Goal: Task Accomplishment & Management: Manage account settings

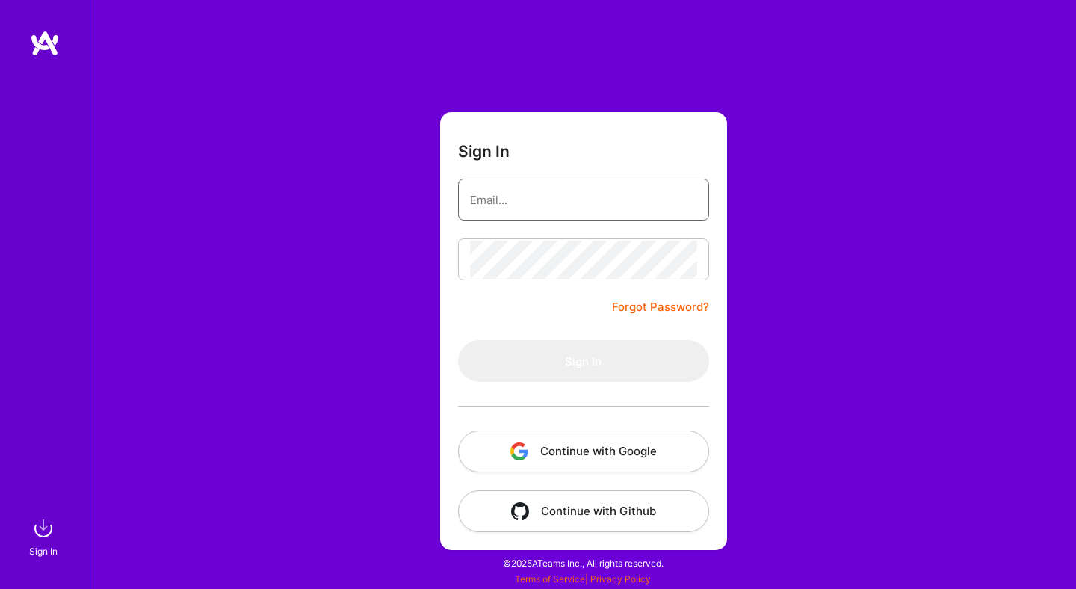
click at [688, 182] on input "email" at bounding box center [583, 200] width 227 height 38
type input "[EMAIL_ADDRESS][DOMAIN_NAME]"
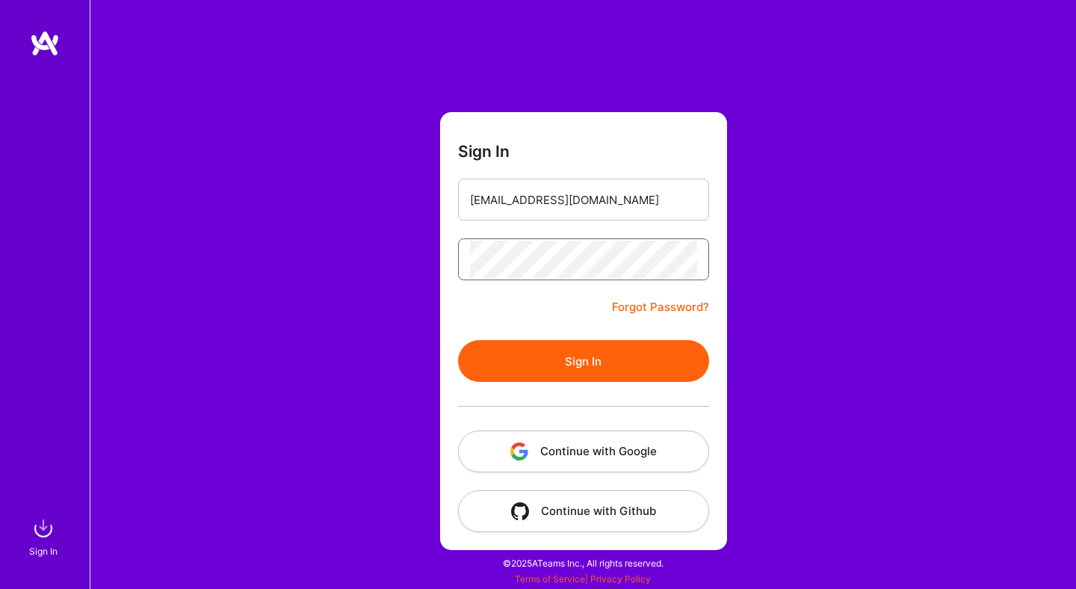
click at [458, 340] on button "Sign In" at bounding box center [583, 361] width 251 height 42
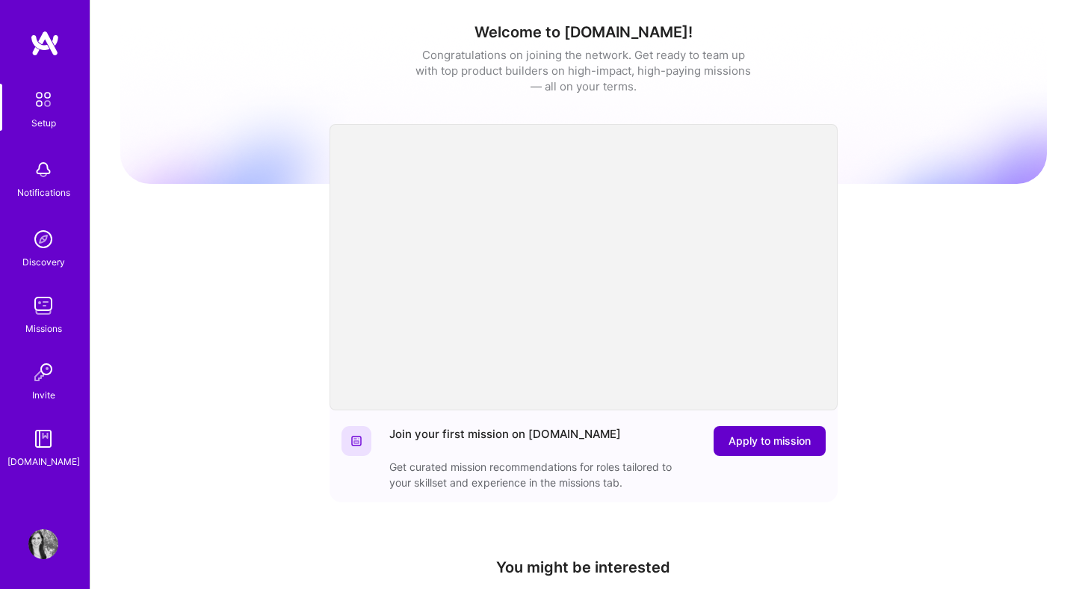
click at [761, 436] on span "Apply to mission" at bounding box center [770, 441] width 82 height 15
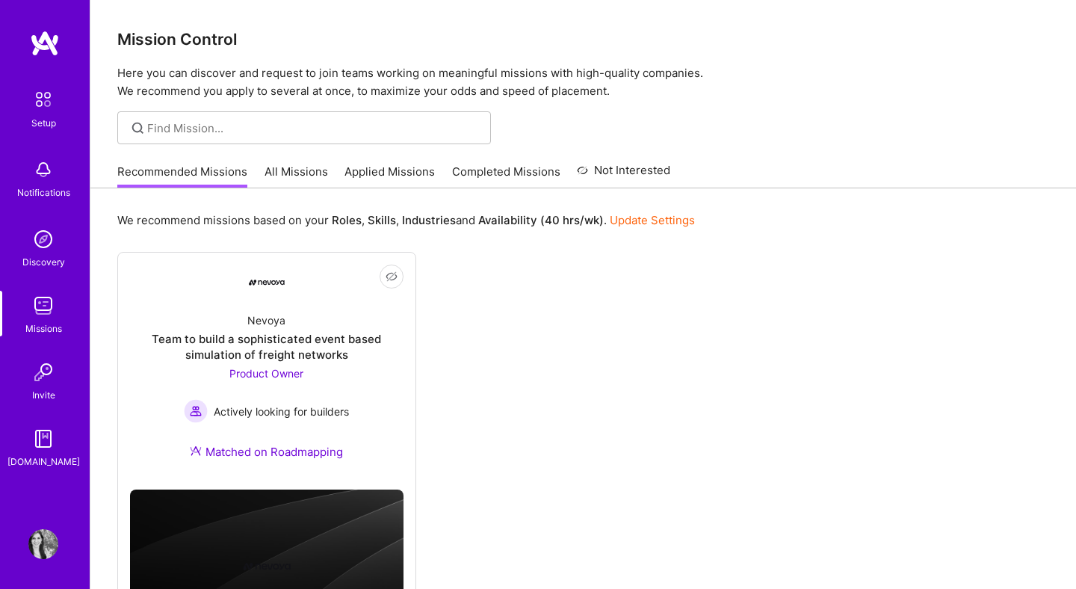
click at [295, 175] on link "All Missions" at bounding box center [297, 176] width 64 height 25
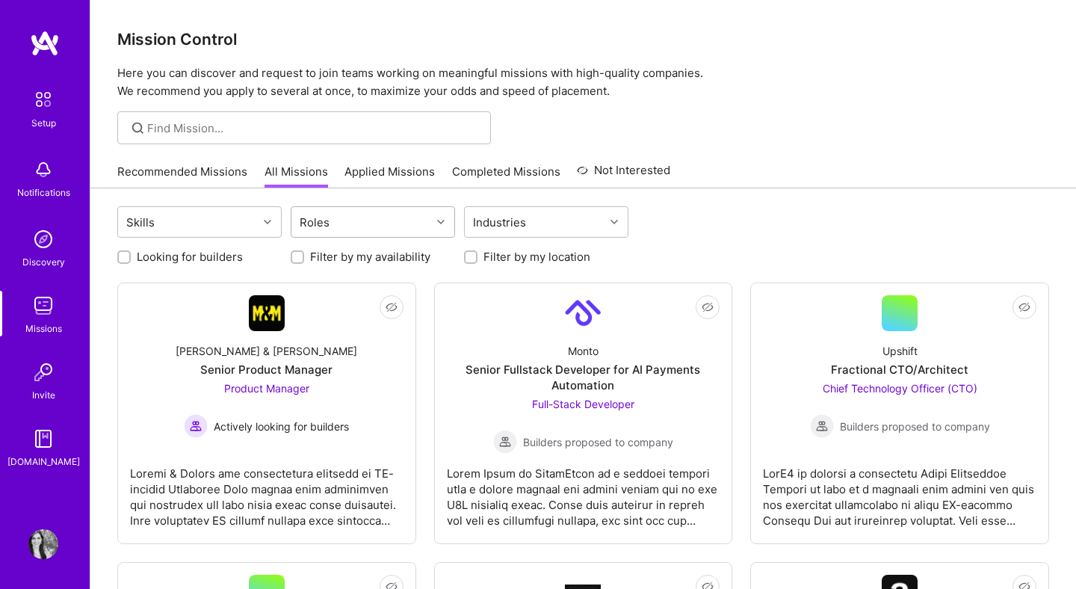
click at [361, 218] on div "Roles" at bounding box center [362, 222] width 140 height 30
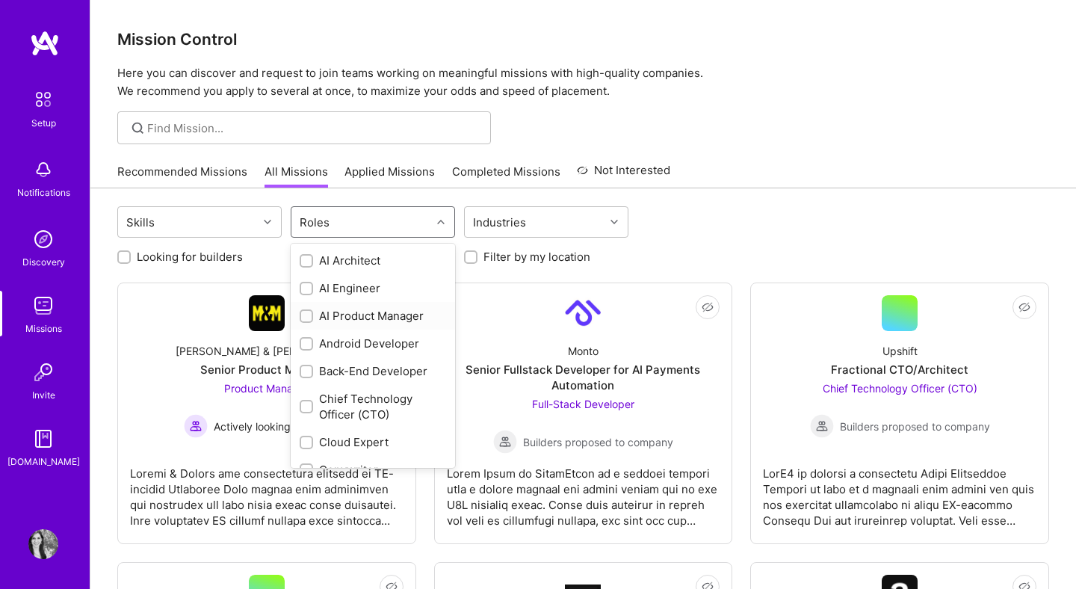
click at [308, 321] on input "checkbox" at bounding box center [308, 317] width 10 height 10
checkbox input "true"
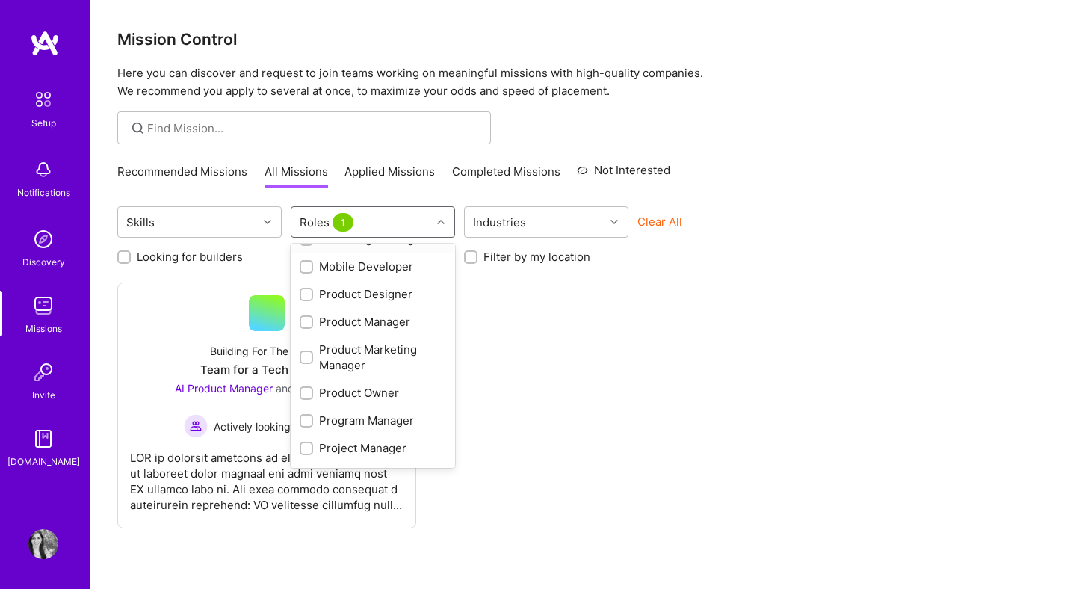
scroll to position [552, 0]
click at [309, 322] on input "checkbox" at bounding box center [308, 322] width 10 height 10
checkbox input "true"
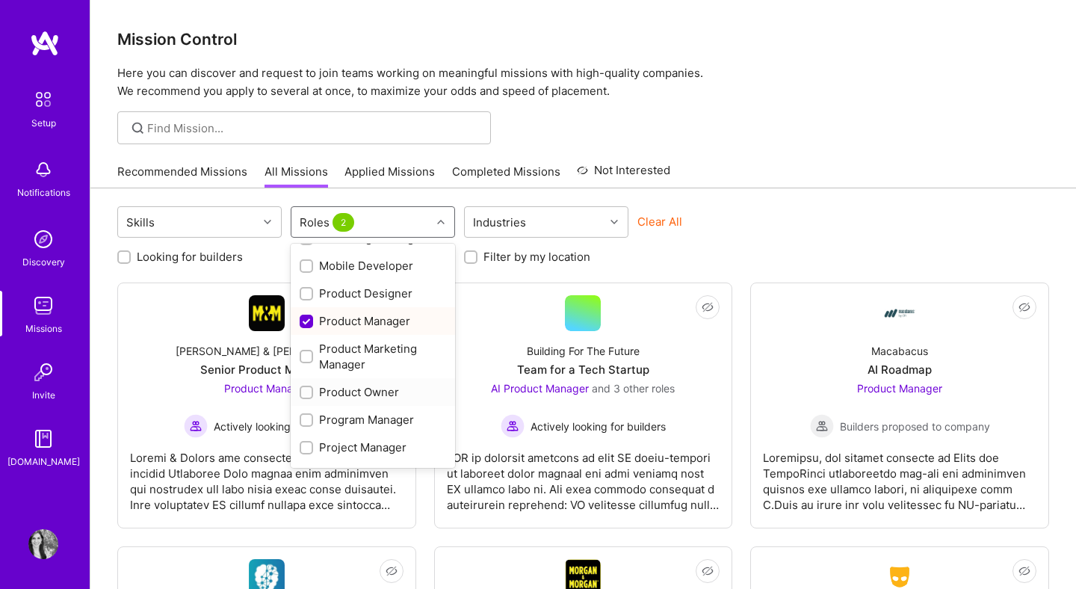
click at [305, 392] on input "checkbox" at bounding box center [308, 393] width 10 height 10
checkbox input "true"
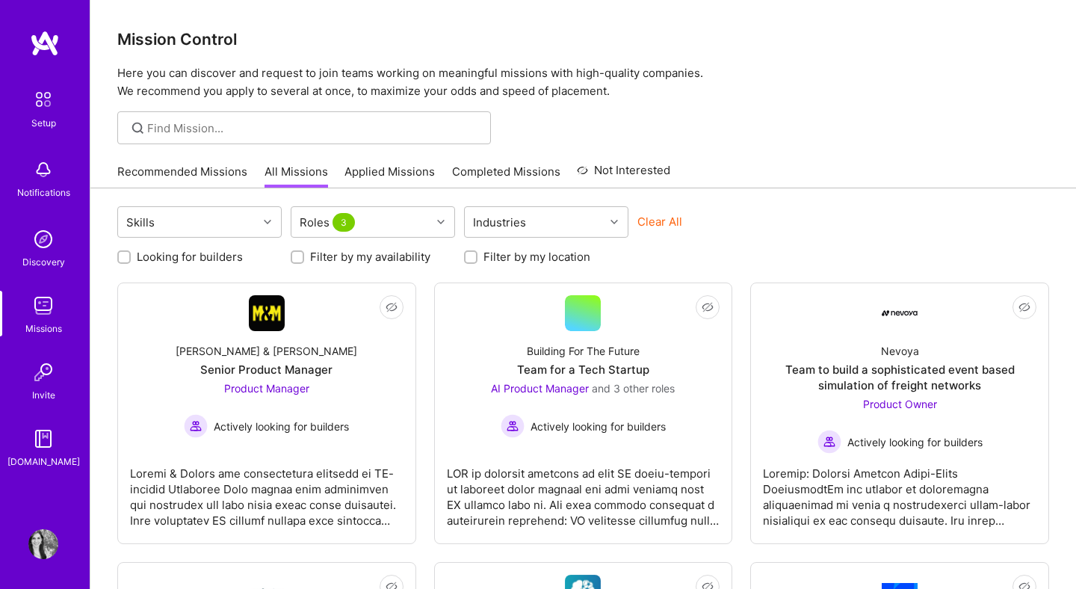
click at [198, 254] on label "Looking for builders" at bounding box center [190, 257] width 106 height 16
click at [131, 254] on input "Looking for builders" at bounding box center [125, 258] width 10 height 10
checkbox input "true"
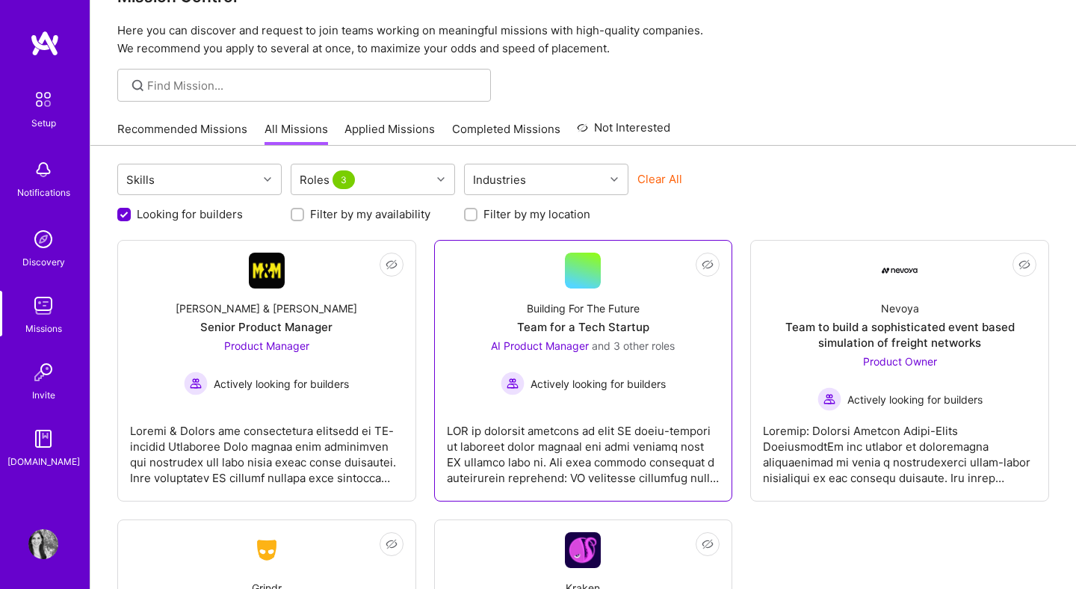
scroll to position [43, 0]
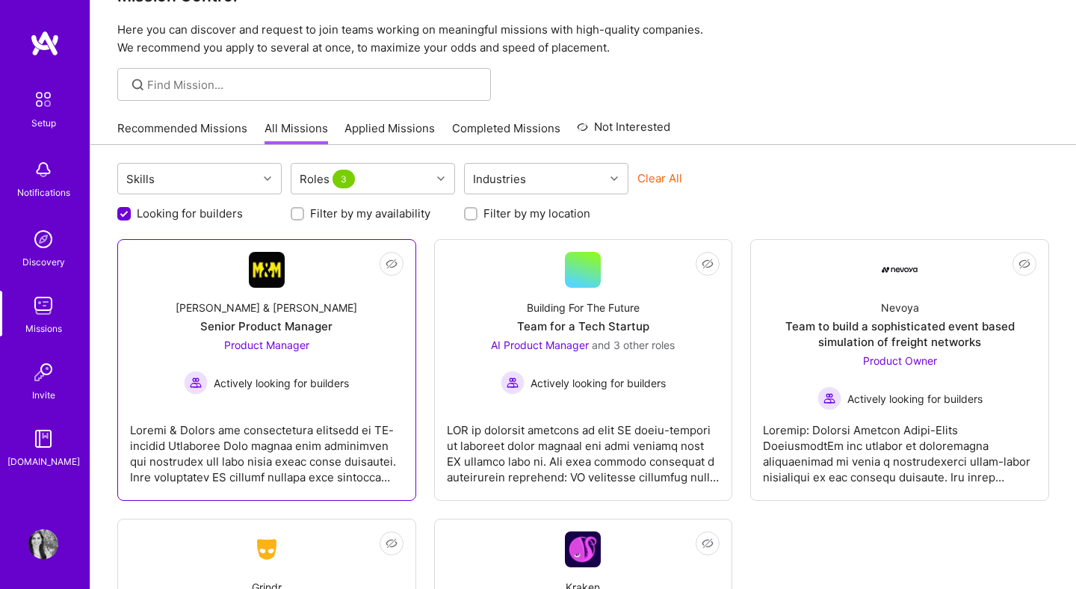
click at [351, 406] on link "Not Interested [PERSON_NAME] & [PERSON_NAME] Senior Product Manager Product Man…" at bounding box center [267, 370] width 274 height 236
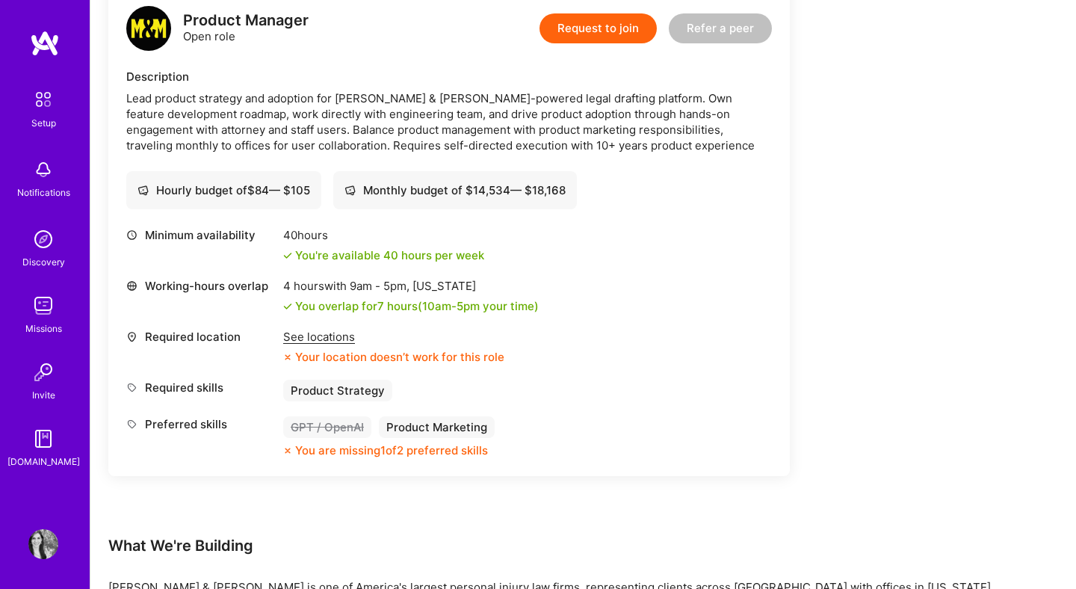
scroll to position [400, 0]
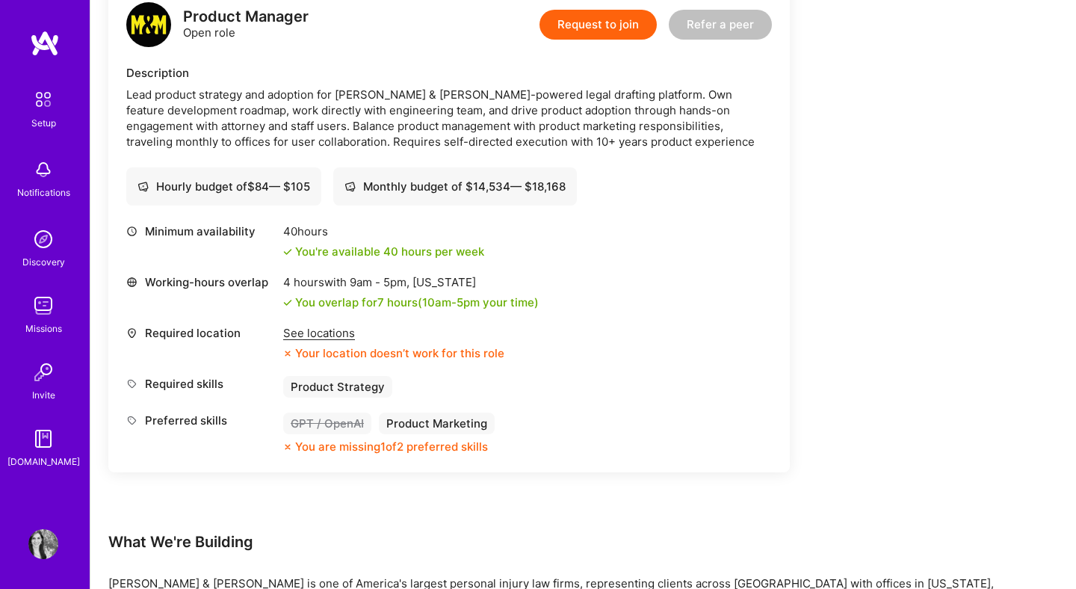
click at [325, 332] on div "See locations" at bounding box center [393, 333] width 221 height 16
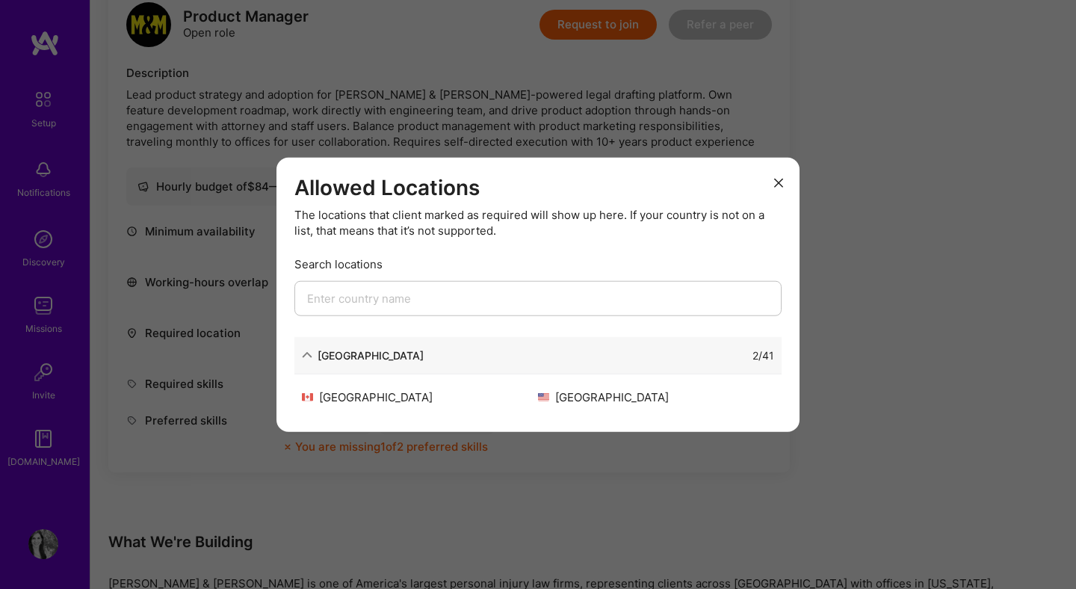
click at [424, 348] on div "2 / 41" at bounding box center [599, 355] width 351 height 16
click at [340, 357] on div "[GEOGRAPHIC_DATA]" at bounding box center [371, 355] width 106 height 16
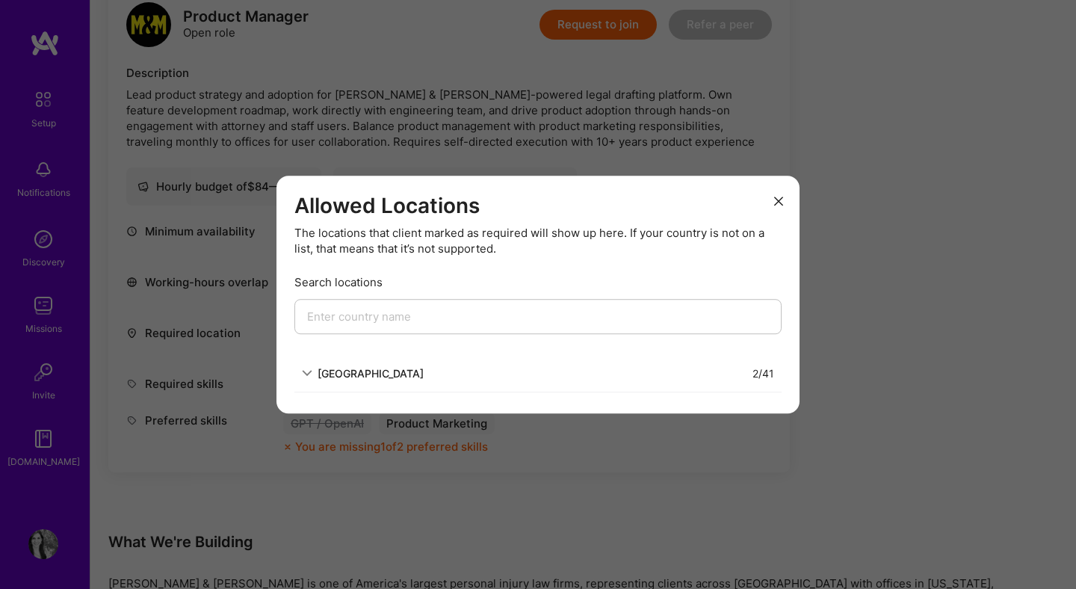
click at [325, 376] on div "[GEOGRAPHIC_DATA]" at bounding box center [371, 374] width 106 height 16
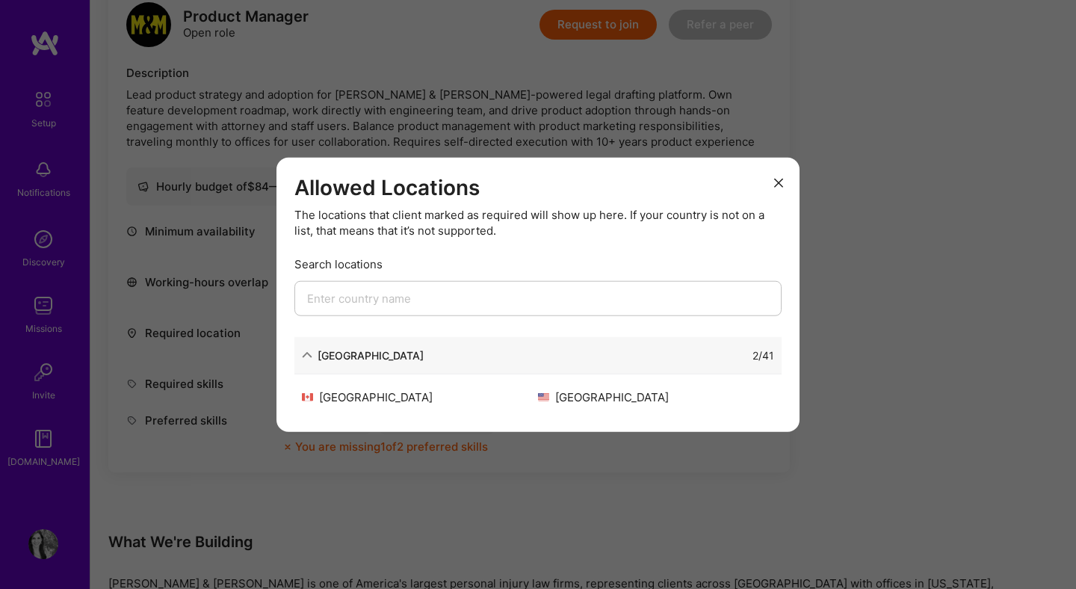
click at [925, 422] on div "Allowed Locations The locations that client marked as required will show up her…" at bounding box center [538, 294] width 1076 height 589
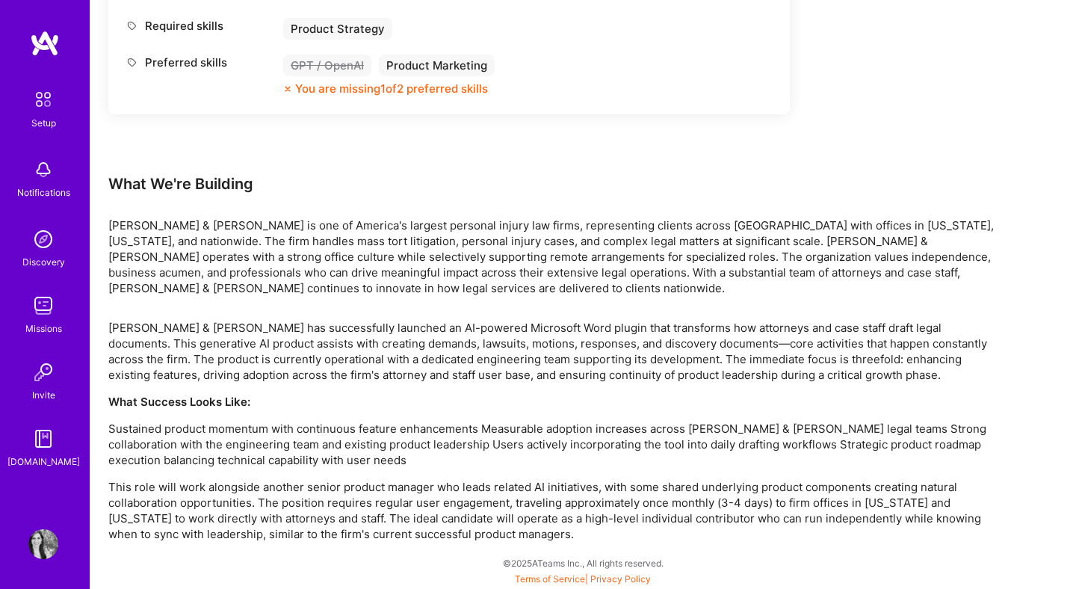
scroll to position [0, 0]
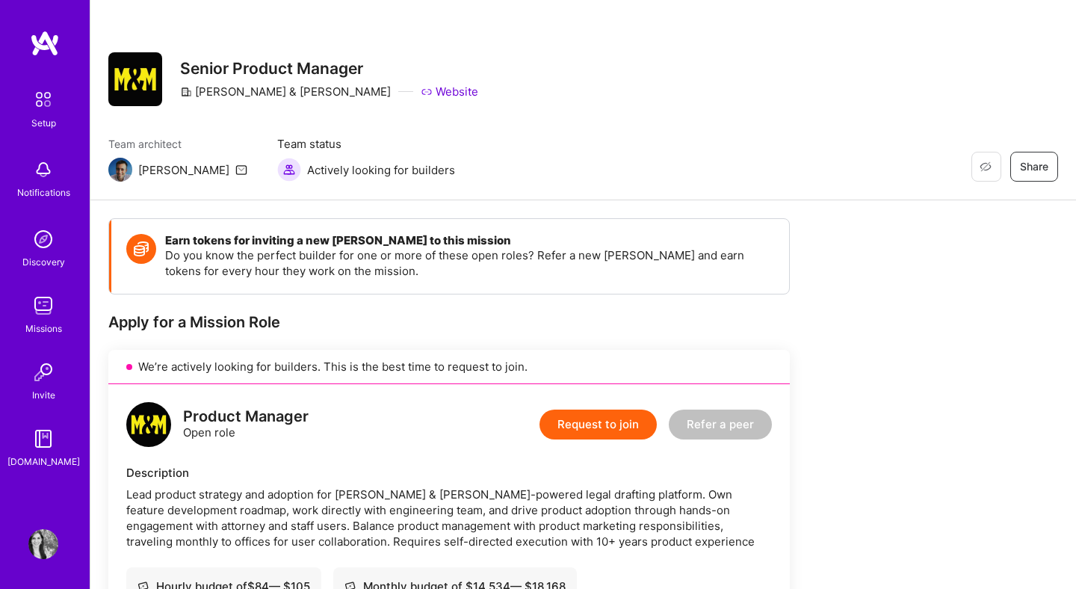
click at [35, 559] on div "Setup Notifications Discovery Missions Invite [DOMAIN_NAME] Profile" at bounding box center [45, 294] width 90 height 589
click at [36, 557] on img at bounding box center [43, 544] width 30 height 30
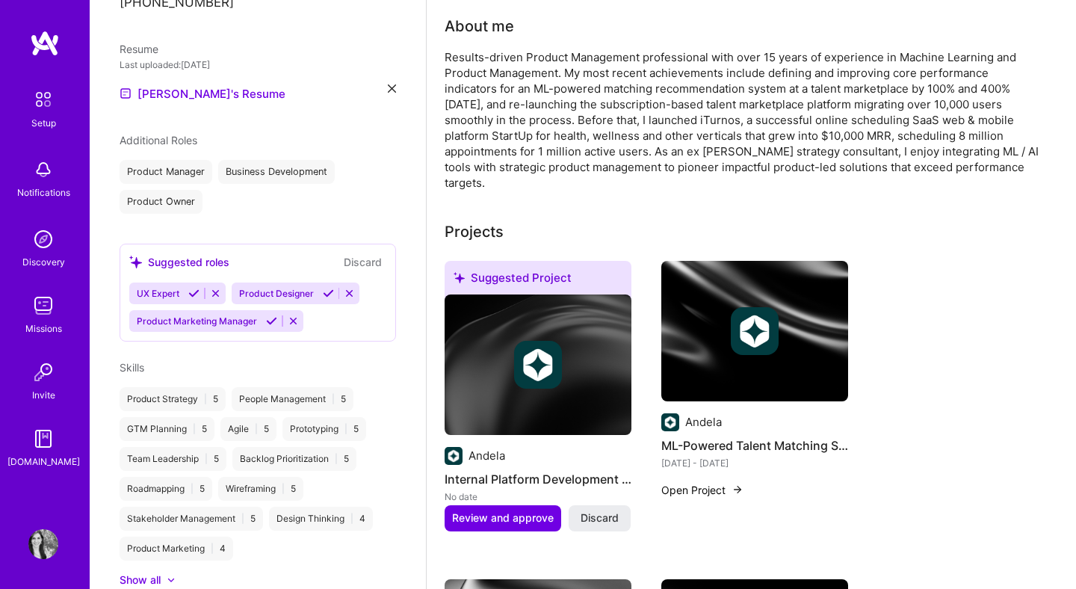
scroll to position [460, 0]
click at [380, 259] on button "Discard" at bounding box center [362, 260] width 47 height 17
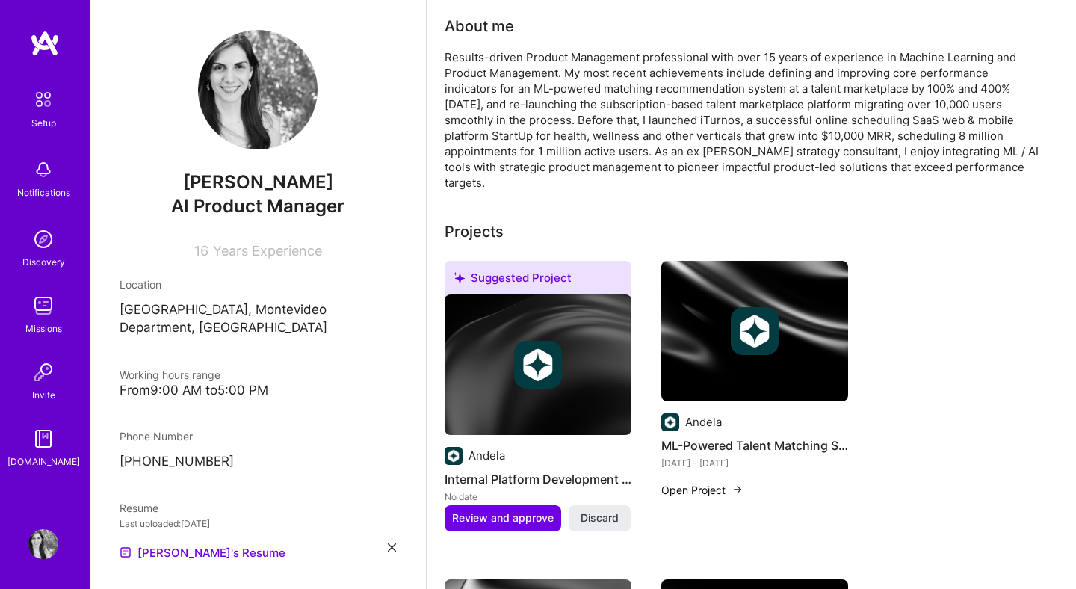
scroll to position [0, 0]
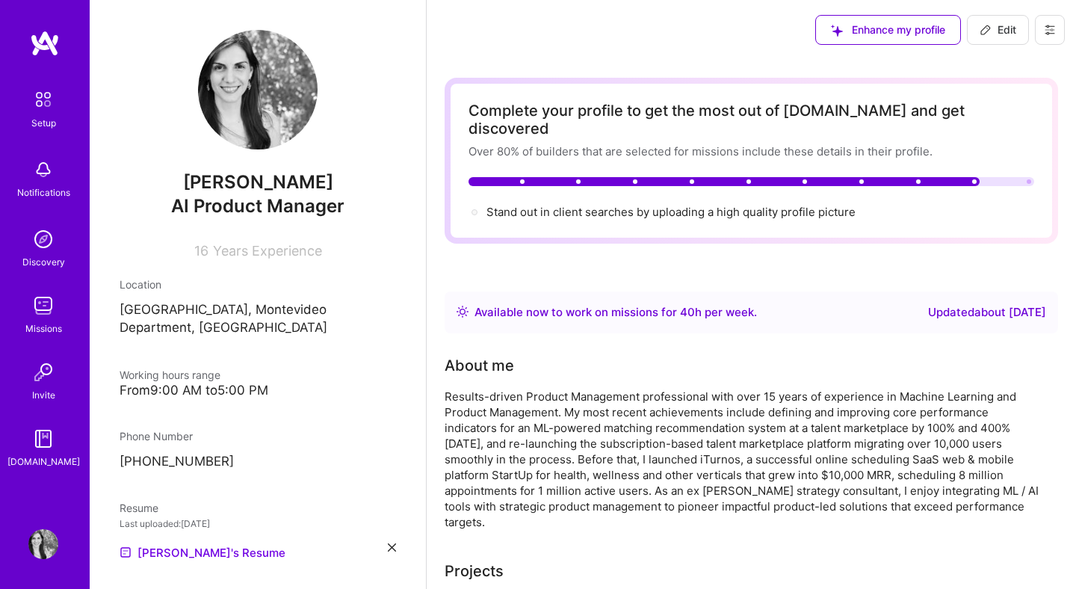
click at [990, 31] on icon at bounding box center [986, 30] width 12 height 12
select select "UY"
select select "Right Now"
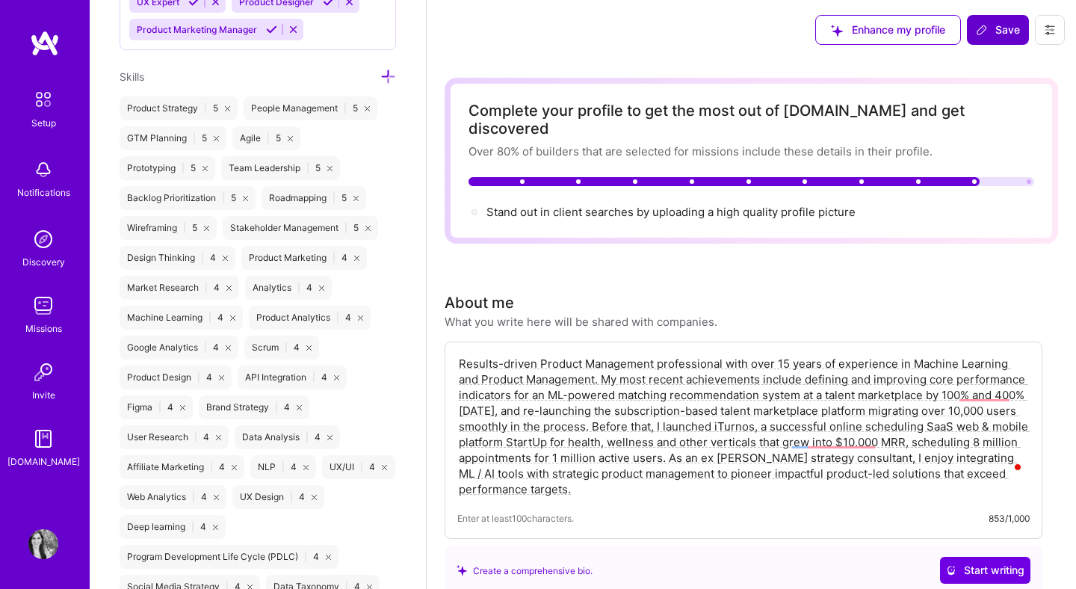
scroll to position [1186, 0]
click at [392, 71] on icon at bounding box center [388, 75] width 16 height 16
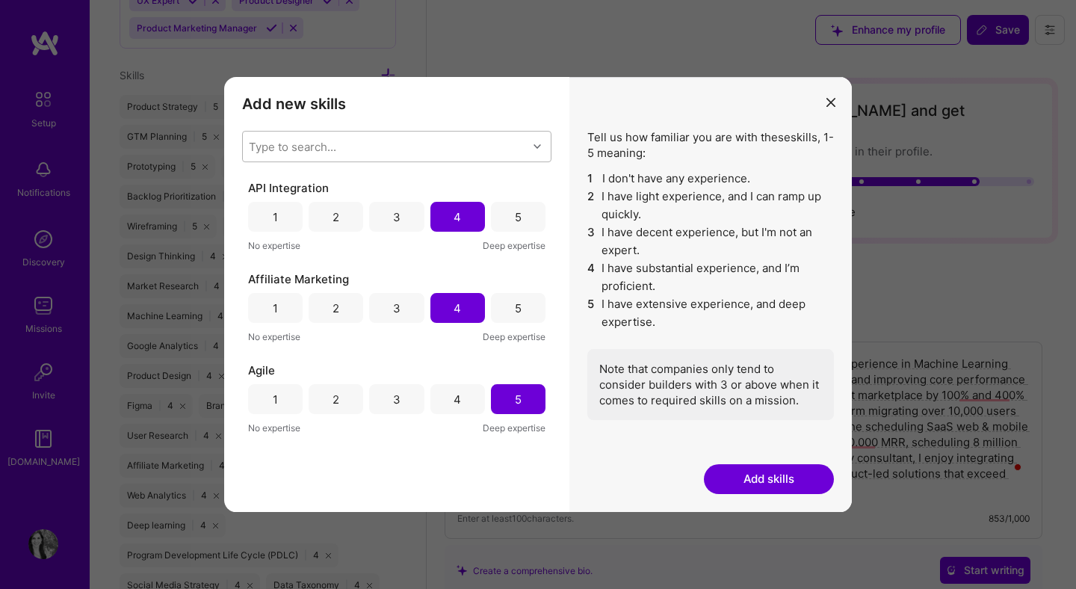
click at [395, 138] on div "Type to search..." at bounding box center [385, 147] width 285 height 30
type input "open"
click at [263, 188] on div "modal" at bounding box center [257, 185] width 13 height 13
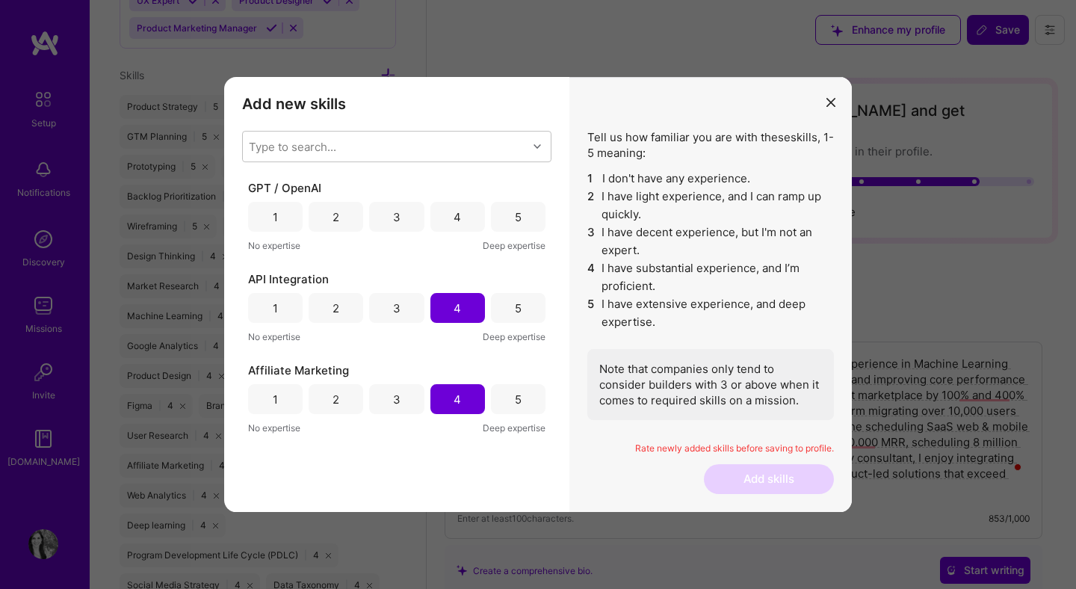
click at [461, 227] on div "4" at bounding box center [458, 217] width 55 height 30
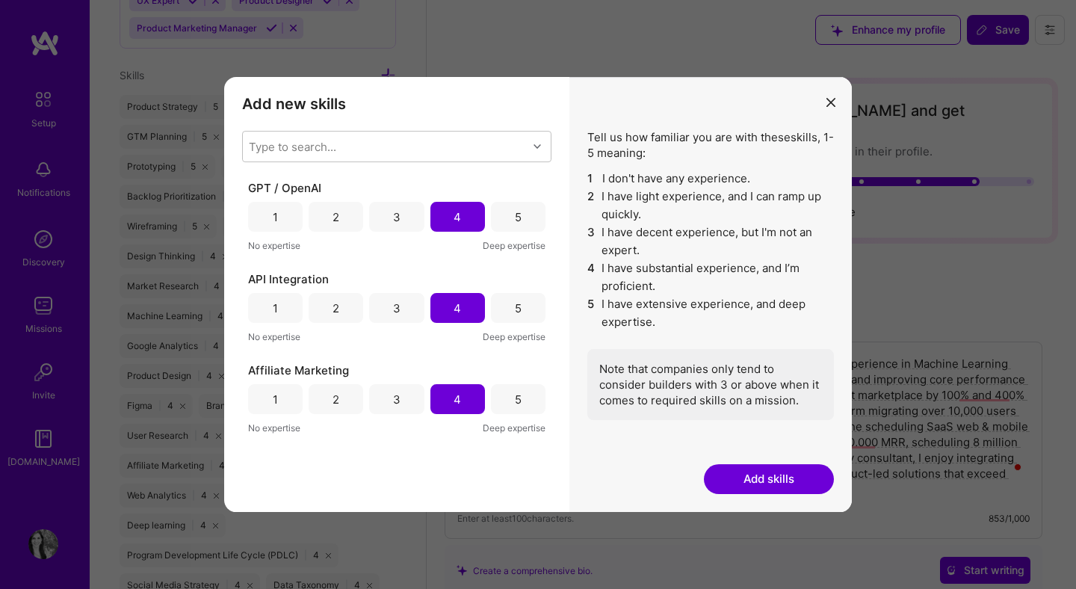
click at [813, 492] on button "Add skills" at bounding box center [769, 479] width 130 height 30
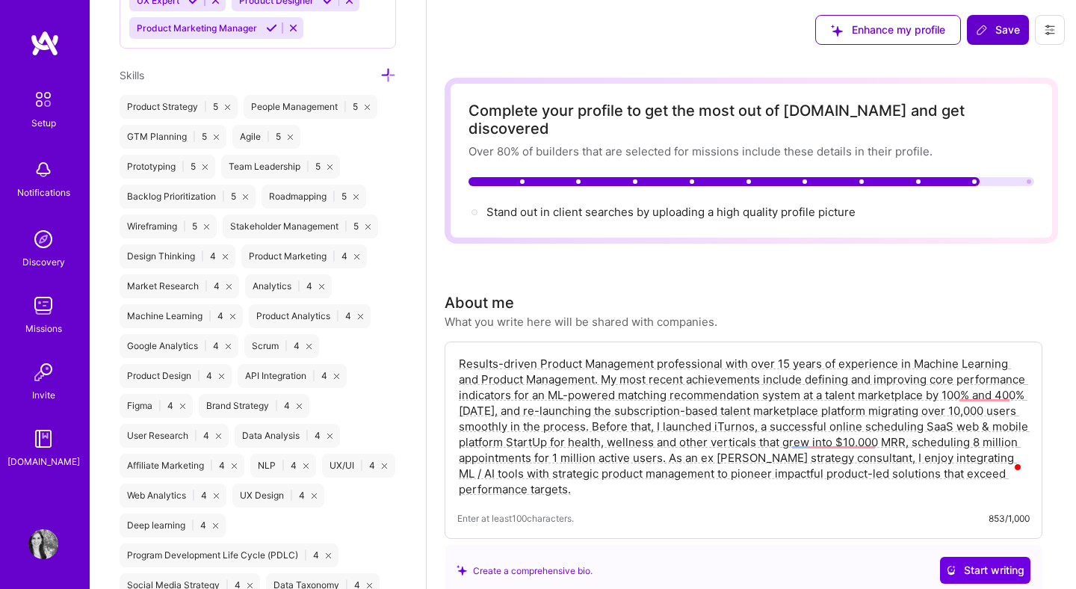
click at [987, 32] on icon at bounding box center [982, 30] width 12 height 12
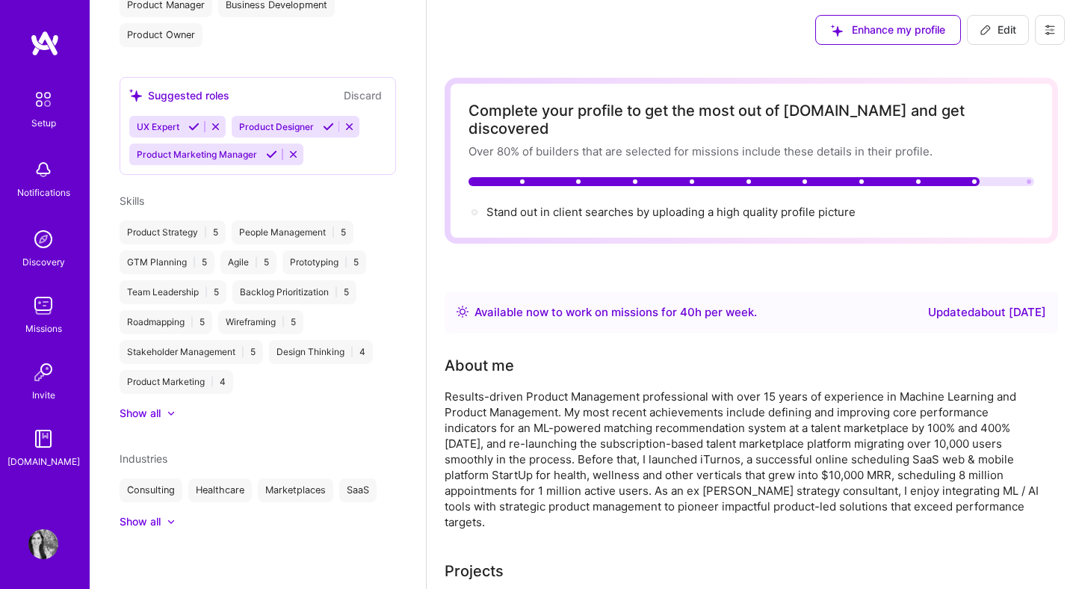
scroll to position [626, 0]
